Goal: Task Accomplishment & Management: Manage account settings

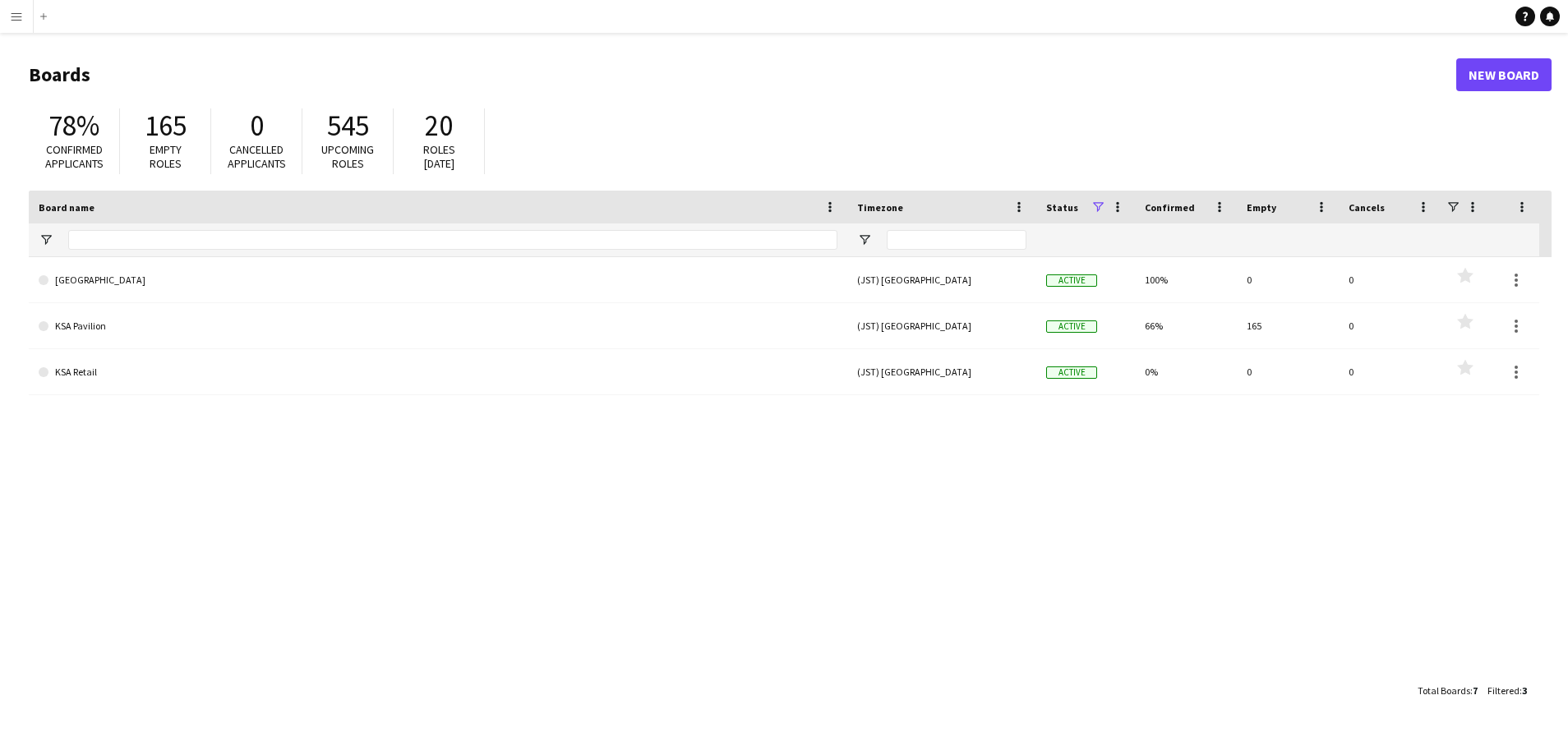
click at [5, 12] on button "Menu" at bounding box center [16, 16] width 33 height 33
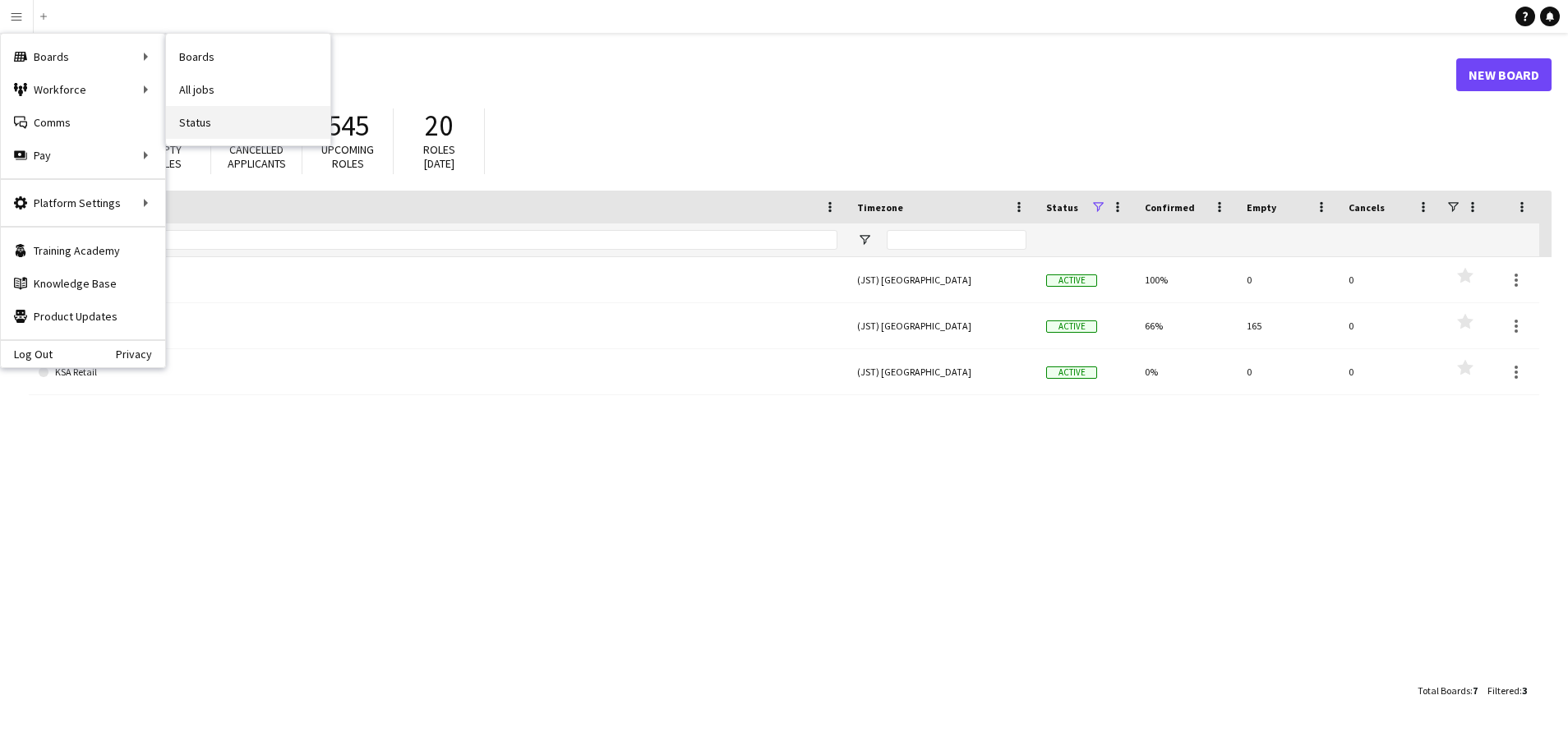
click at [237, 118] on link "Status" at bounding box center [248, 122] width 164 height 33
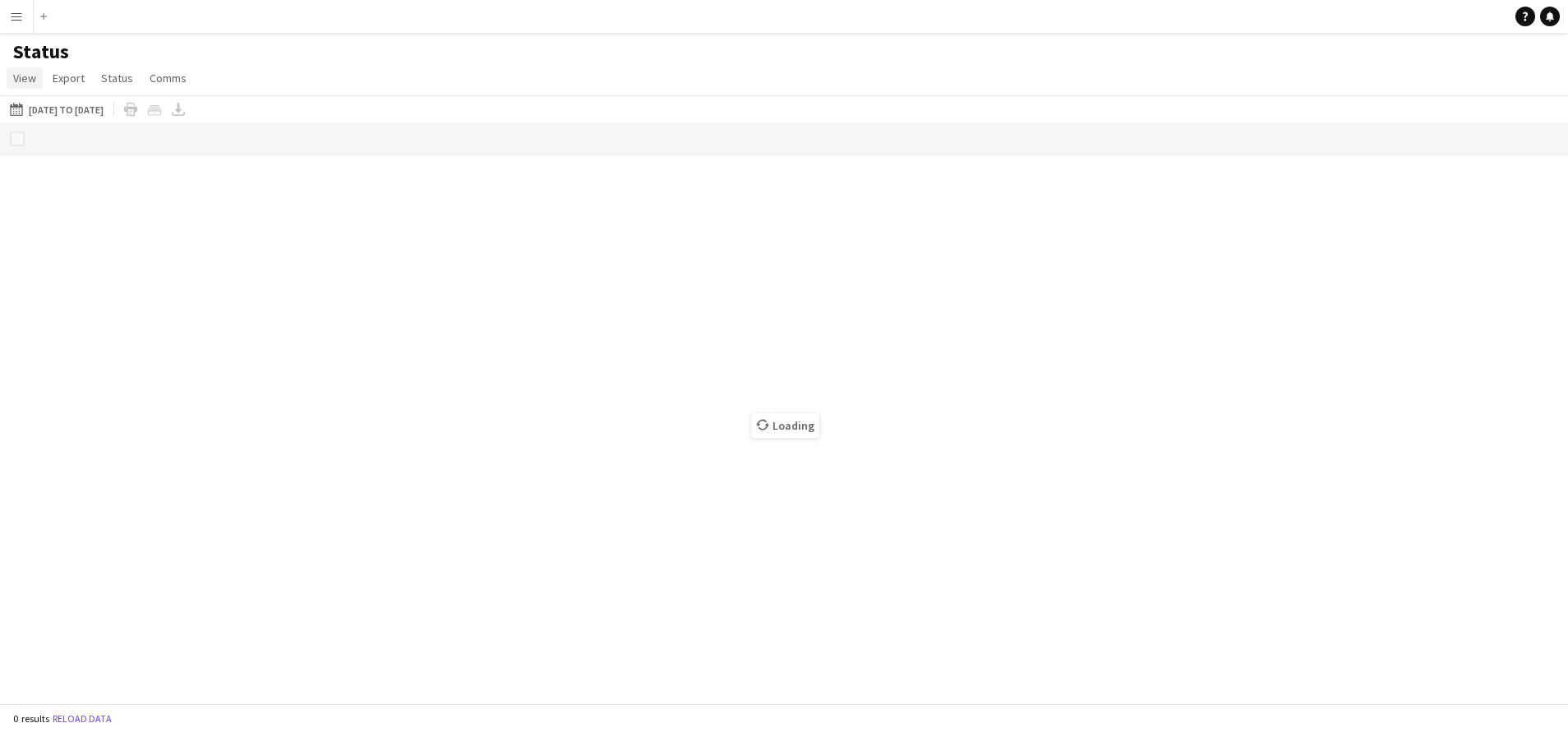
click at [23, 75] on span "View" at bounding box center [24, 78] width 23 height 15
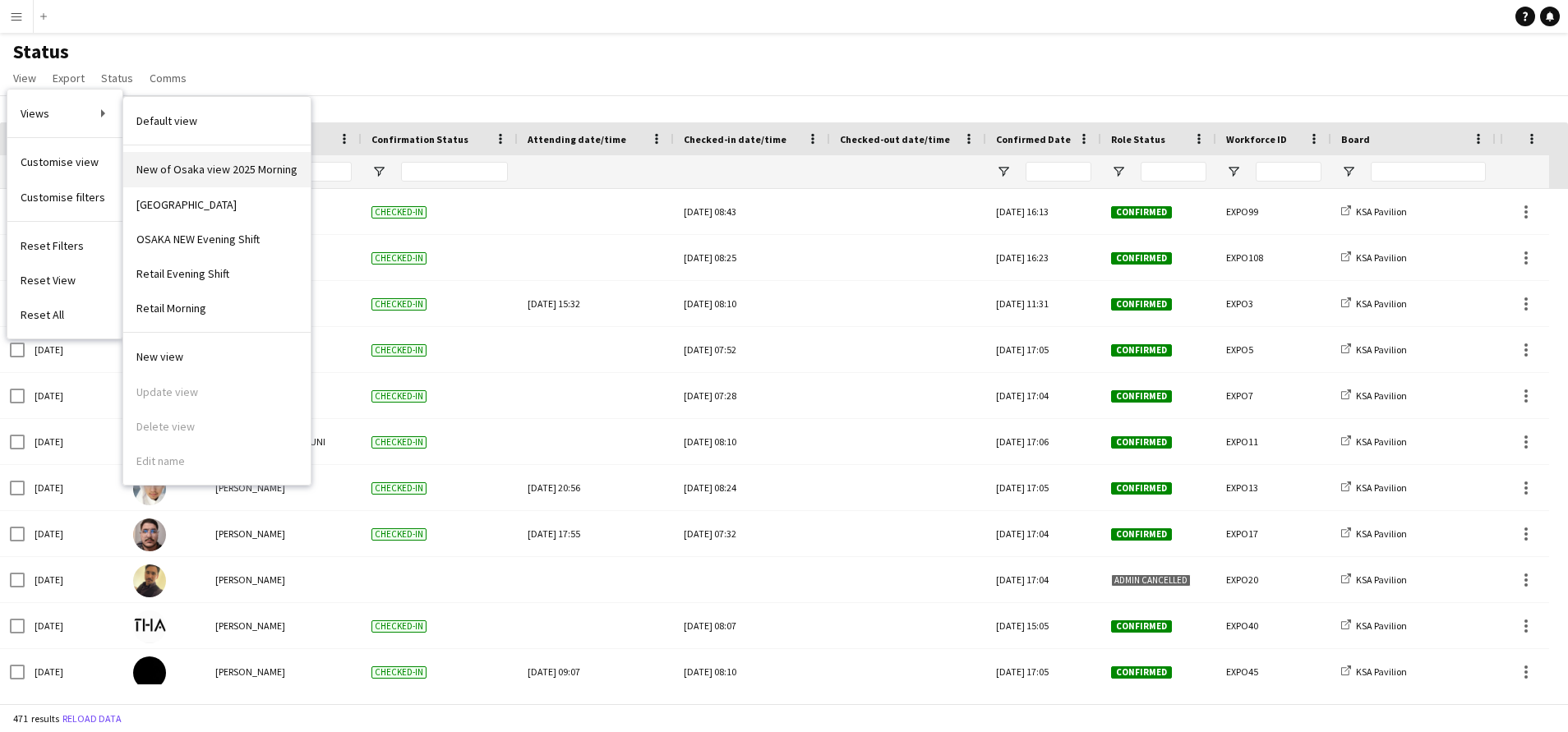
click at [252, 171] on span "New of Osaka view 2025 Morning" at bounding box center [217, 169] width 161 height 15
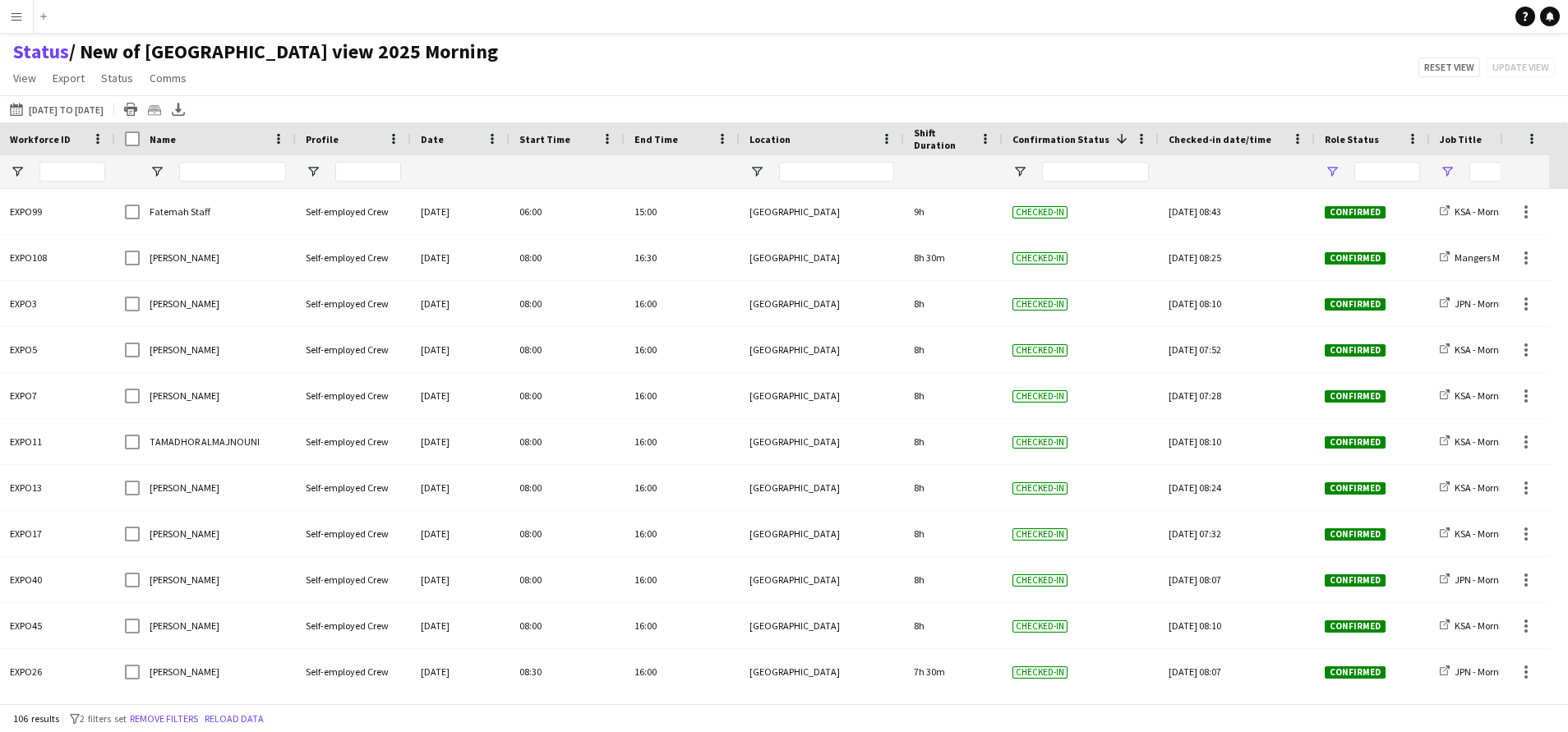
type input "**********"
click at [27, 72] on span "View" at bounding box center [24, 78] width 23 height 15
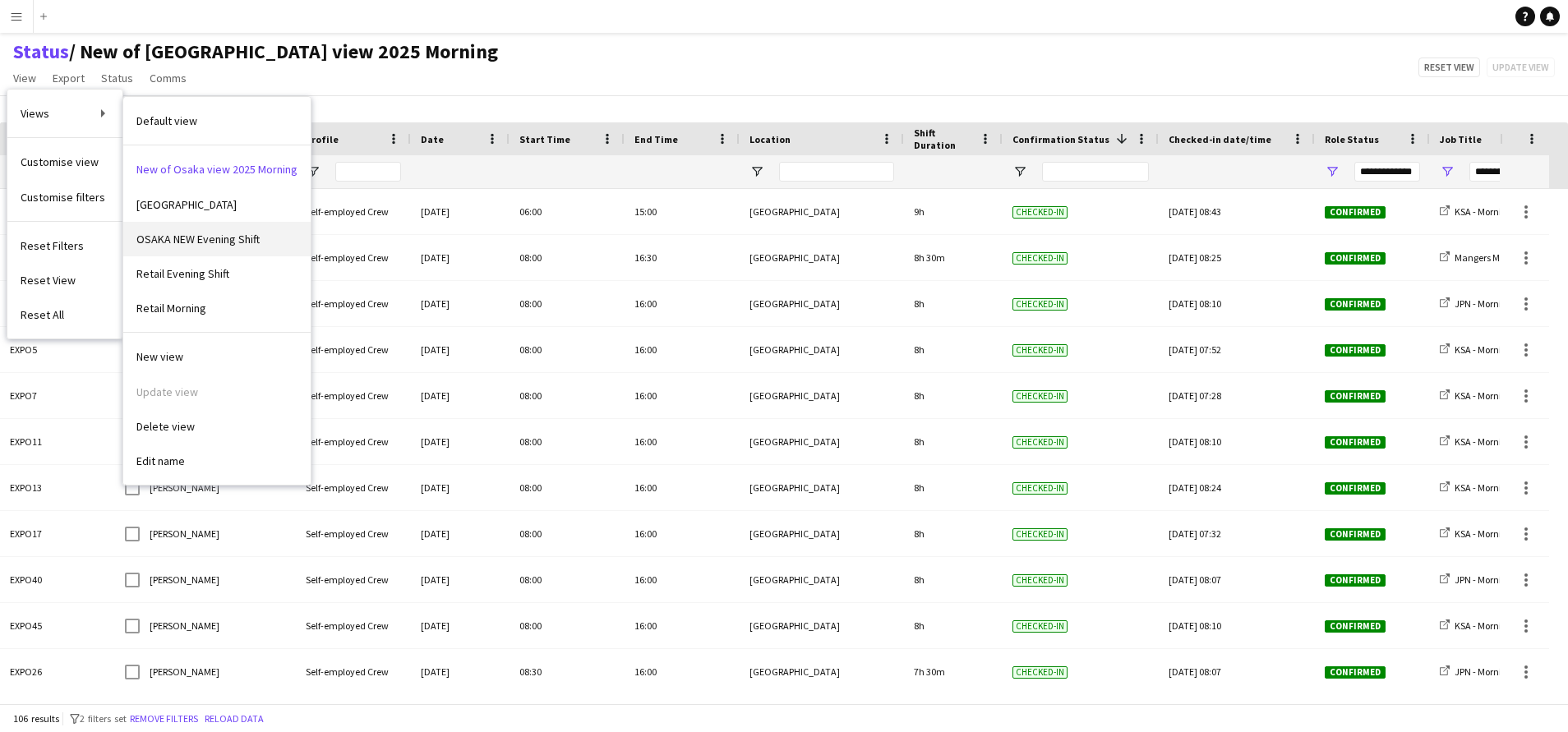
click at [239, 233] on span "OSAKA NEW Evening Shift" at bounding box center [198, 239] width 123 height 15
type input "**********"
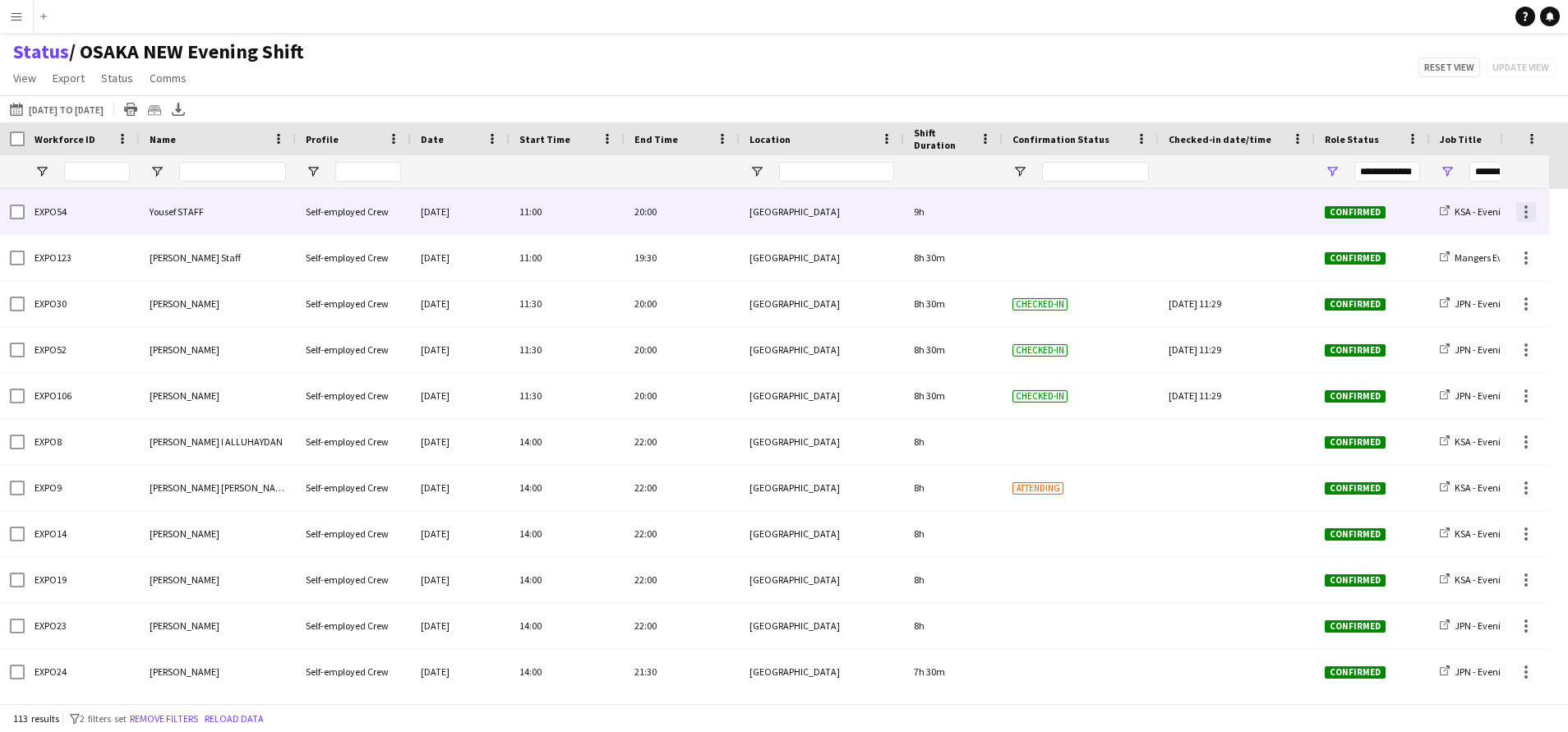
click at [1531, 213] on div at bounding box center [1525, 211] width 20 height 20
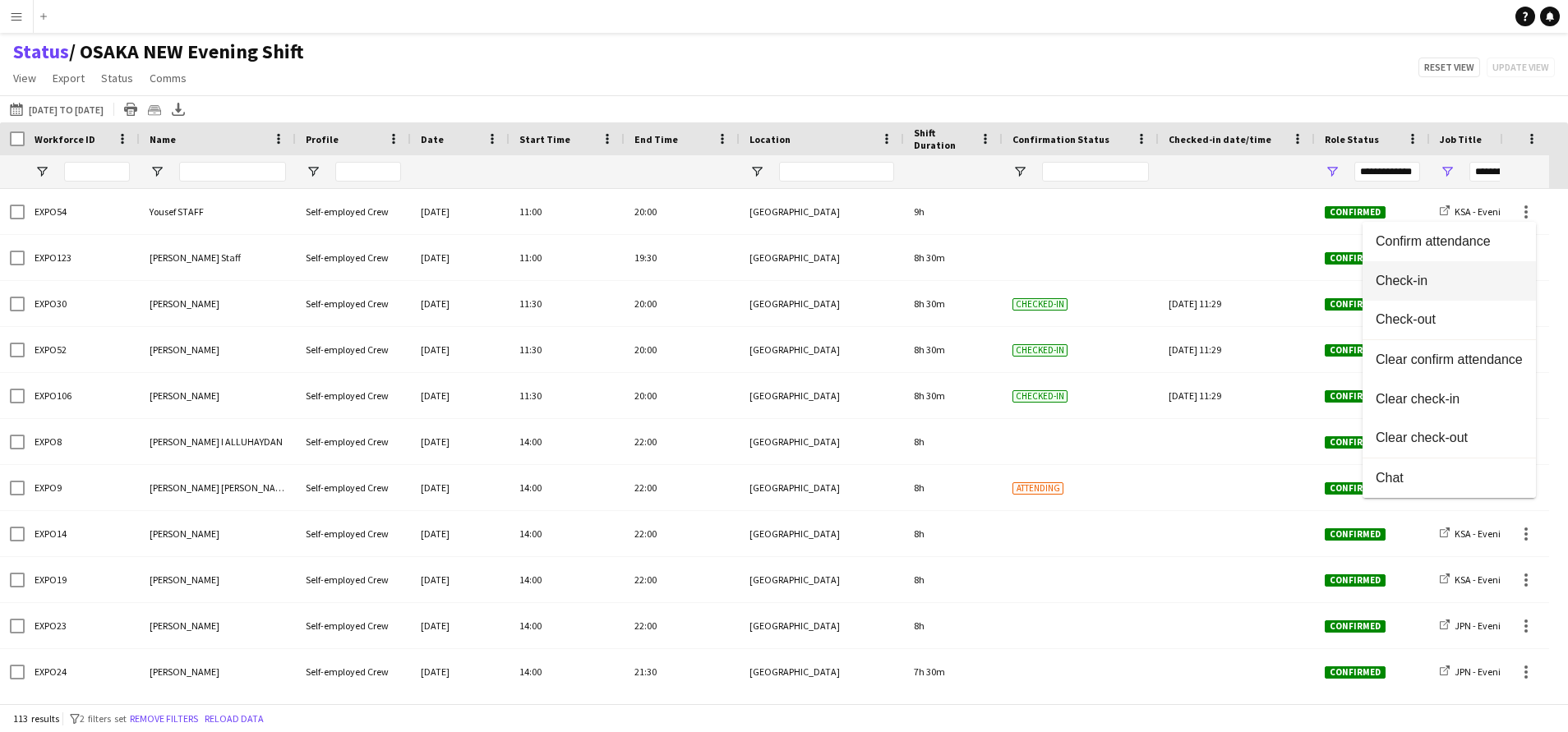
click at [1525, 275] on button "Check-in" at bounding box center [1449, 281] width 174 height 39
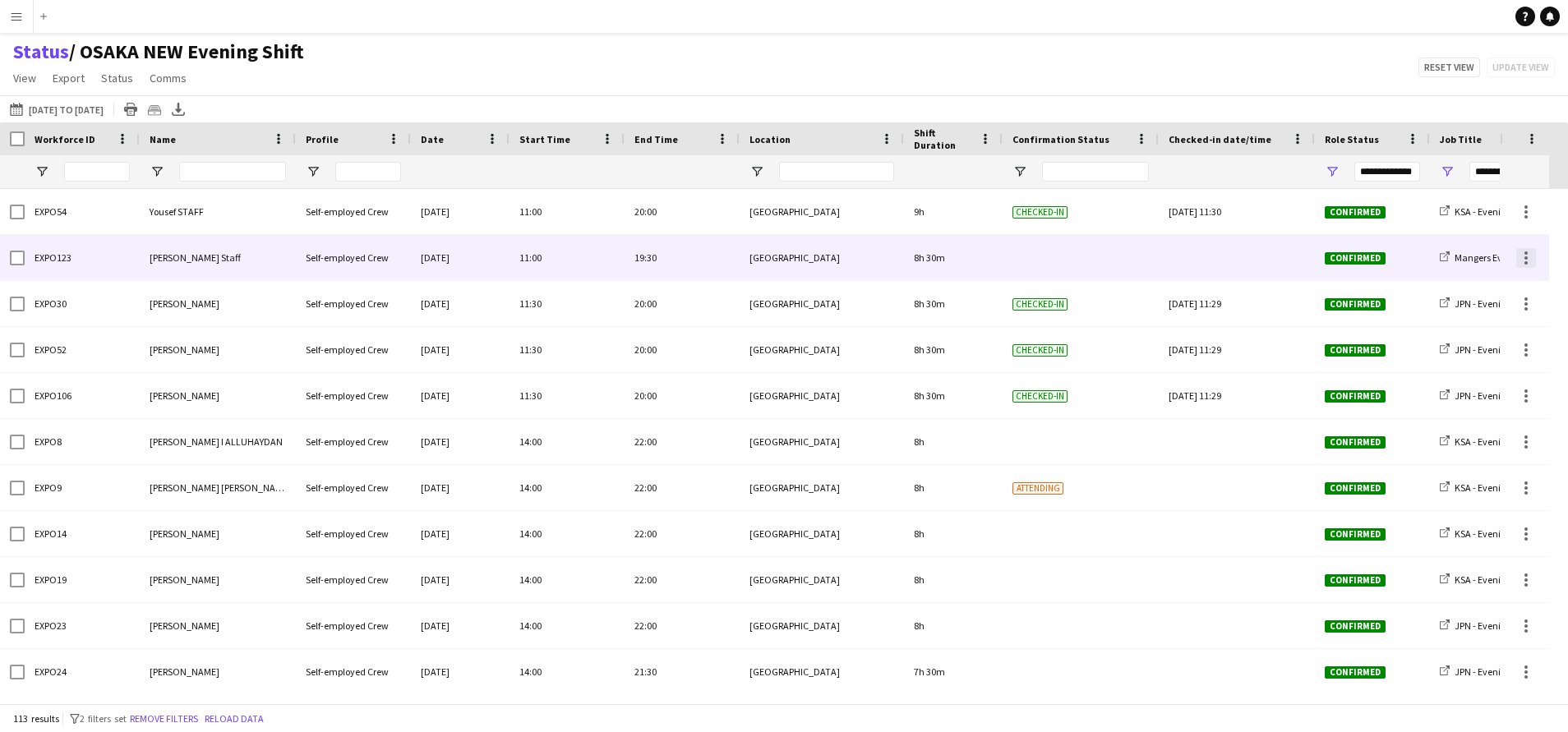
click at [1531, 265] on div at bounding box center [1525, 258] width 20 height 20
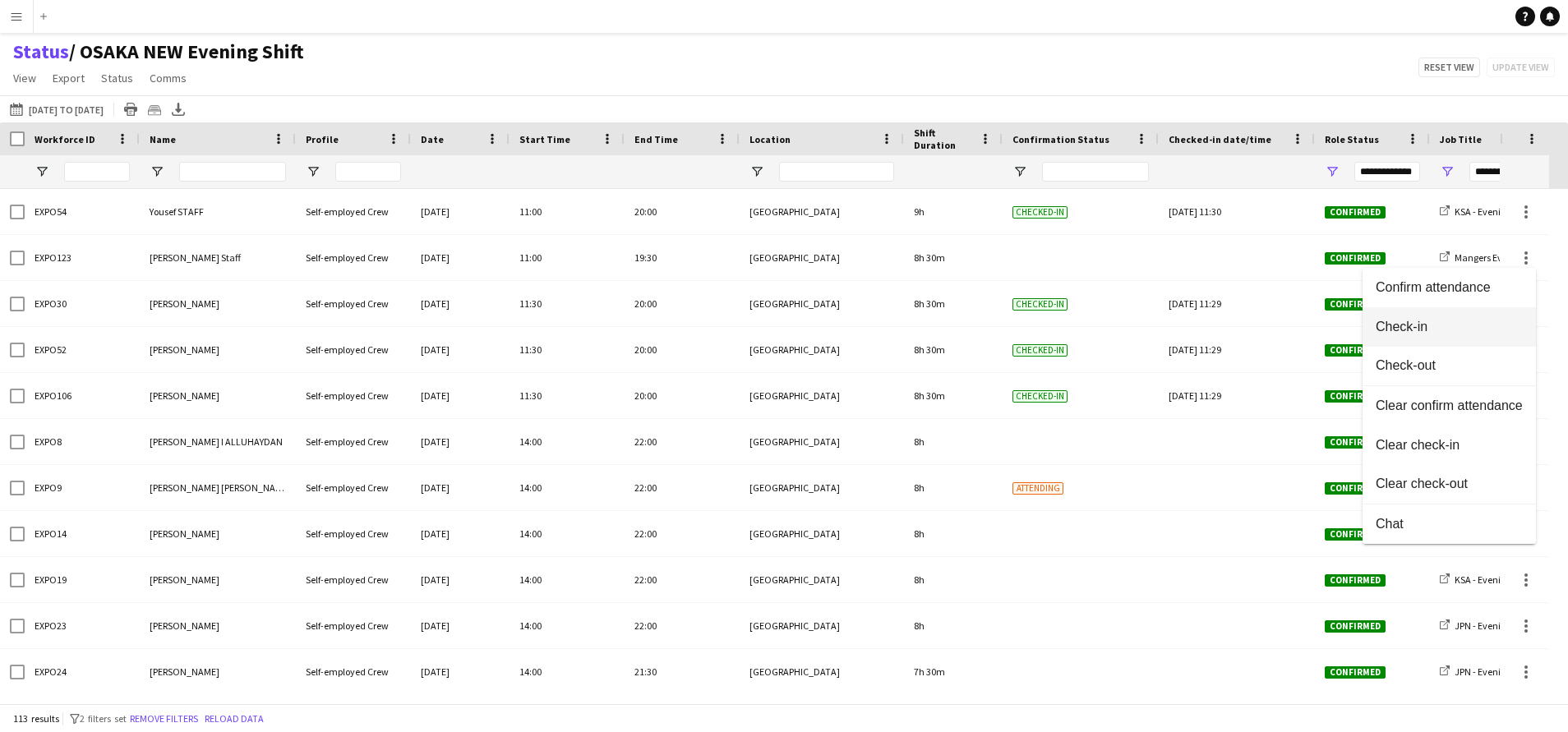
click at [1510, 328] on span "Check-in" at bounding box center [1449, 326] width 147 height 15
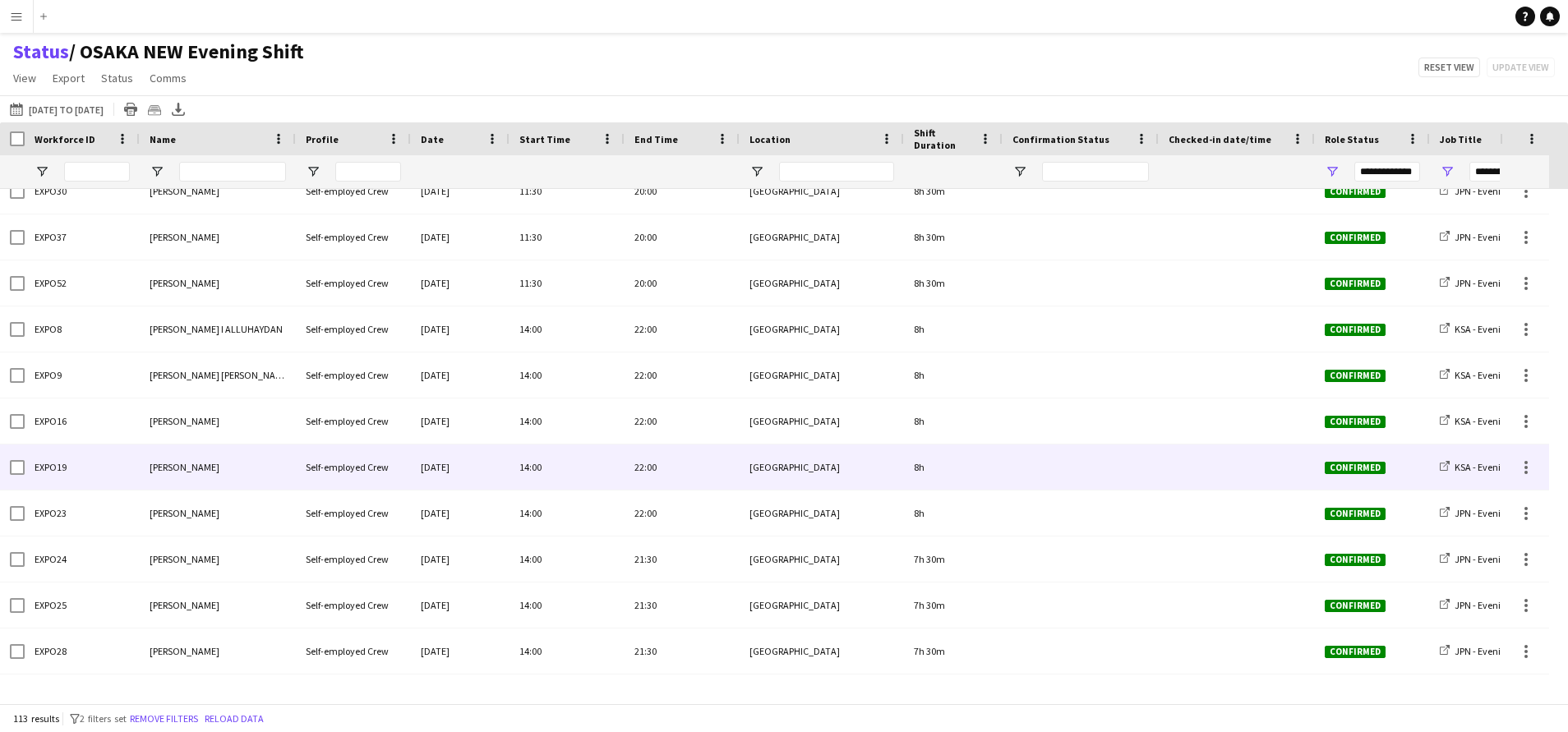
scroll to position [941, 0]
